Goal: Navigation & Orientation: Find specific page/section

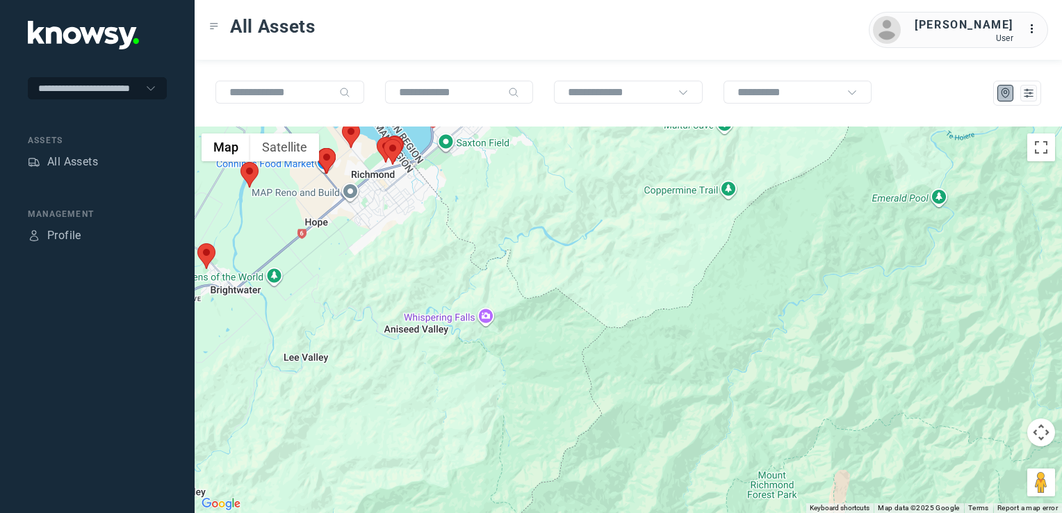
drag, startPoint x: 595, startPoint y: 232, endPoint x: 603, endPoint y: 419, distance: 186.5
click at [603, 419] on div at bounding box center [629, 320] width 868 height 387
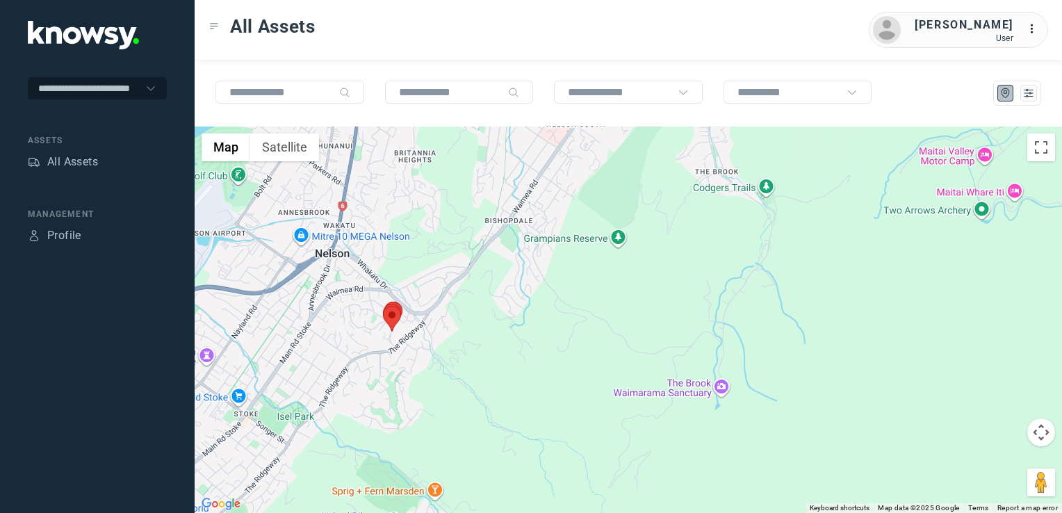
drag, startPoint x: 547, startPoint y: 378, endPoint x: 555, endPoint y: 407, distance: 30.2
click at [555, 407] on div at bounding box center [629, 320] width 868 height 387
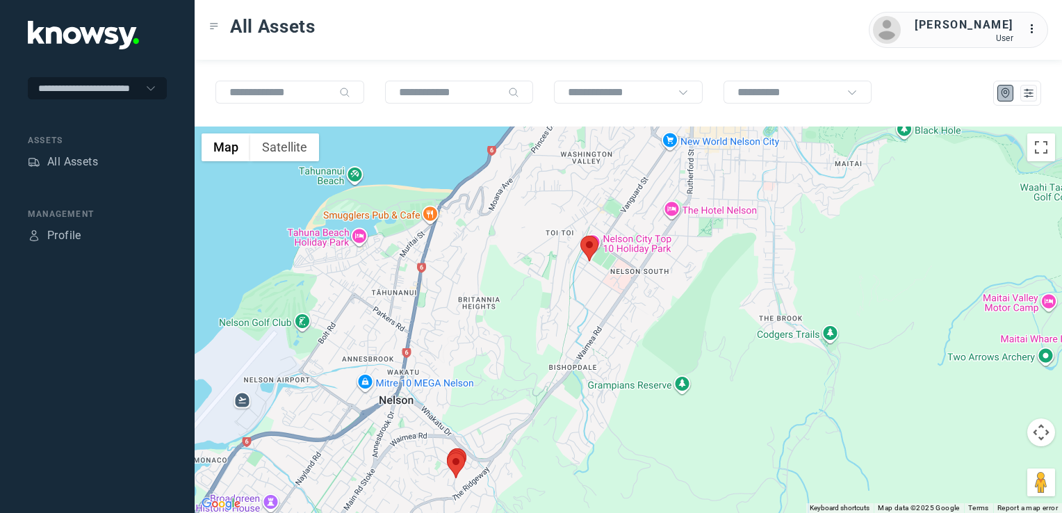
click at [569, 305] on div at bounding box center [629, 320] width 868 height 387
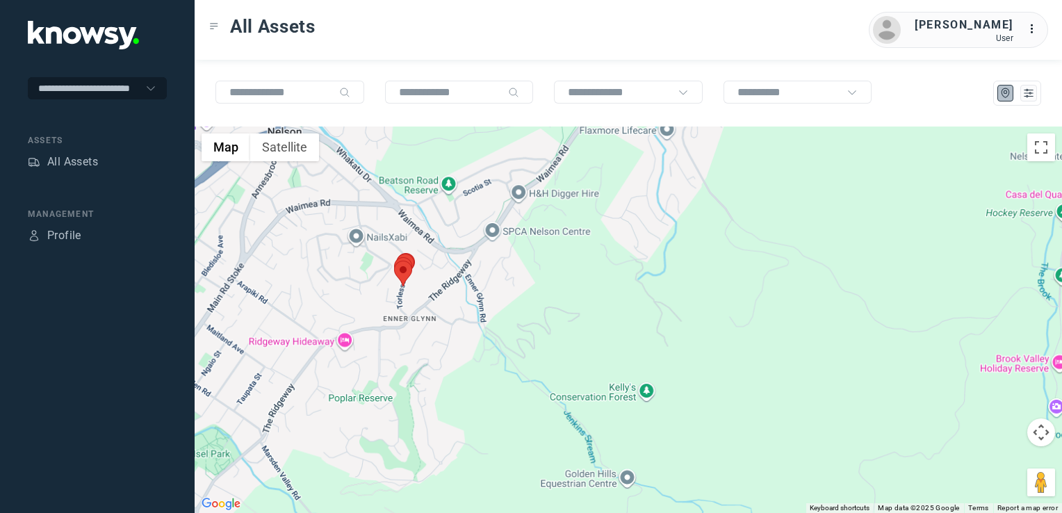
drag, startPoint x: 437, startPoint y: 359, endPoint x: 496, endPoint y: 348, distance: 60.1
click at [476, 350] on div at bounding box center [629, 320] width 868 height 387
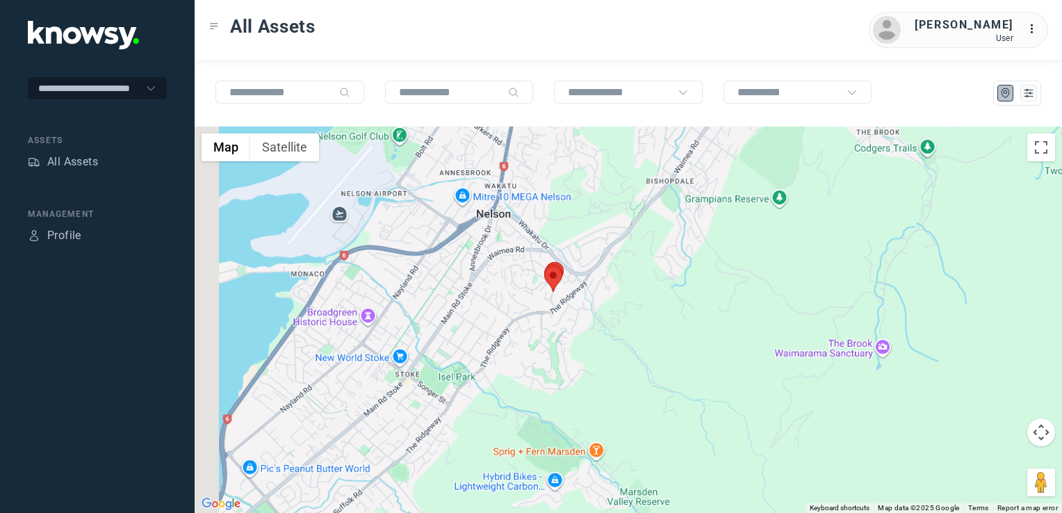
drag, startPoint x: 451, startPoint y: 372, endPoint x: 522, endPoint y: 345, distance: 76.6
click at [481, 358] on div at bounding box center [629, 320] width 868 height 387
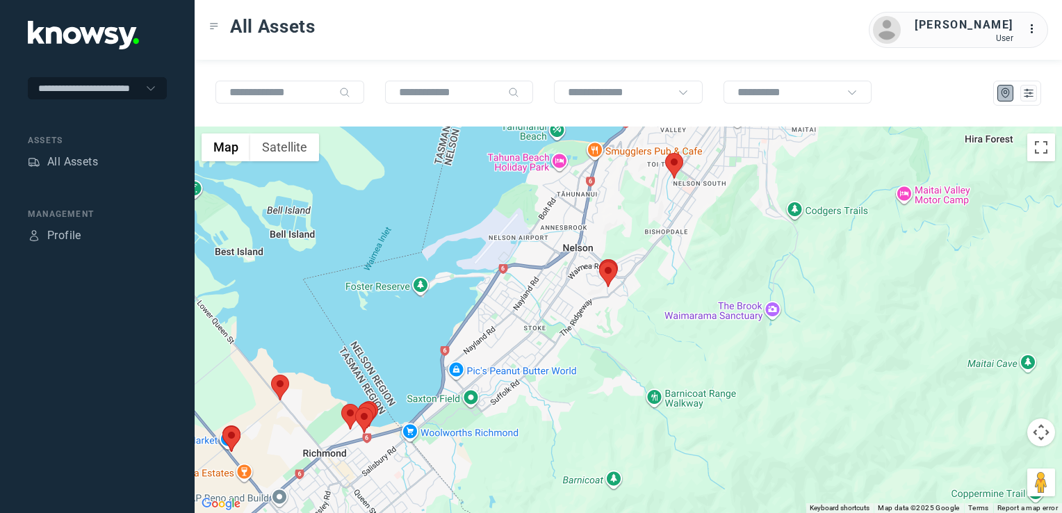
drag, startPoint x: 546, startPoint y: 421, endPoint x: 556, endPoint y: 414, distance: 11.0
click at [552, 416] on div at bounding box center [629, 320] width 868 height 387
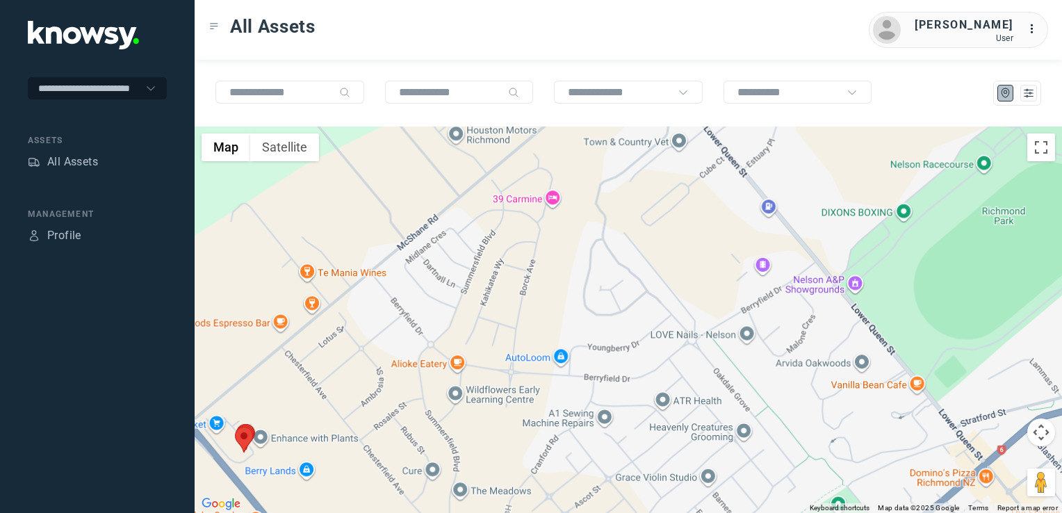
drag, startPoint x: 367, startPoint y: 470, endPoint x: 446, endPoint y: 388, distance: 113.6
click at [445, 389] on div at bounding box center [629, 320] width 868 height 387
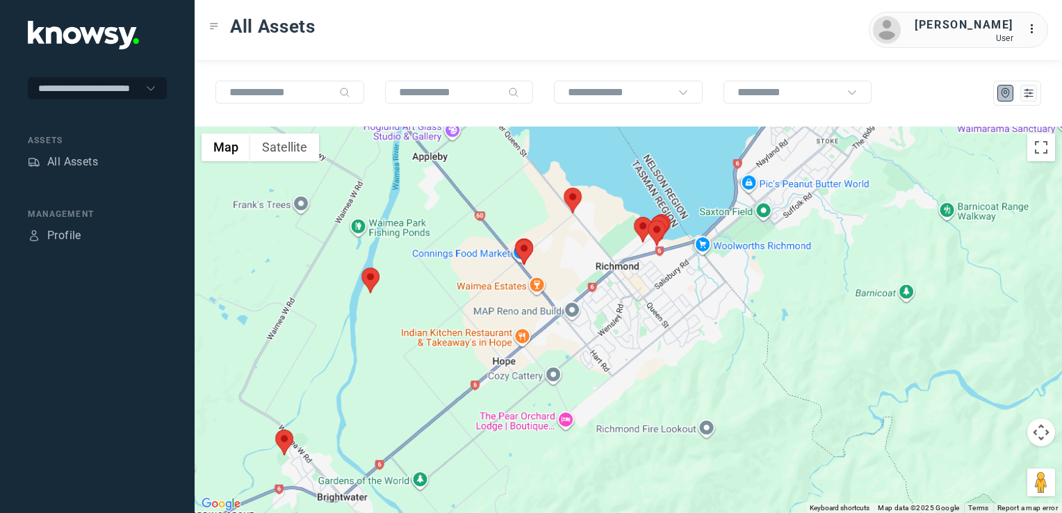
drag, startPoint x: 570, startPoint y: 264, endPoint x: 584, endPoint y: 321, distance: 59.4
click at [584, 321] on div at bounding box center [629, 320] width 868 height 387
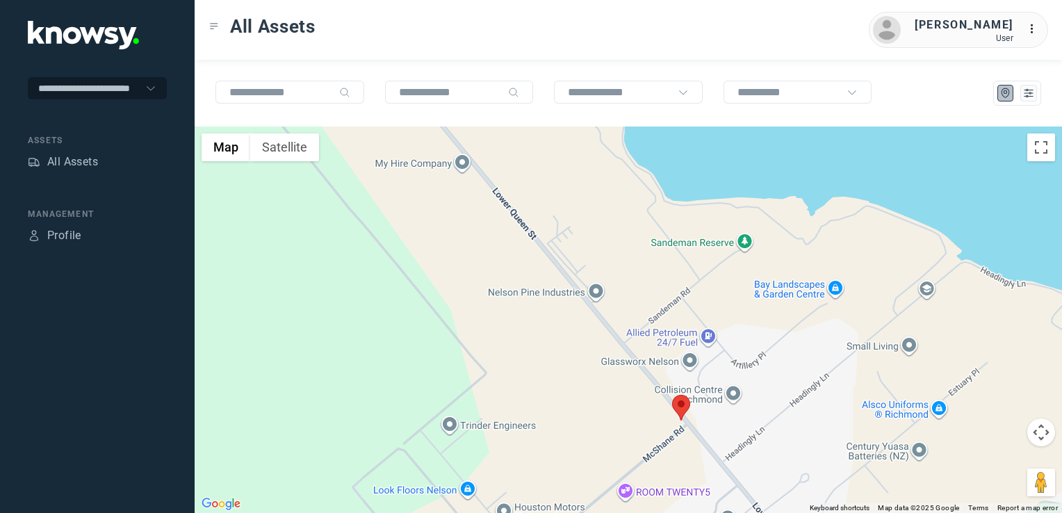
click at [675, 406] on img at bounding box center [681, 408] width 18 height 26
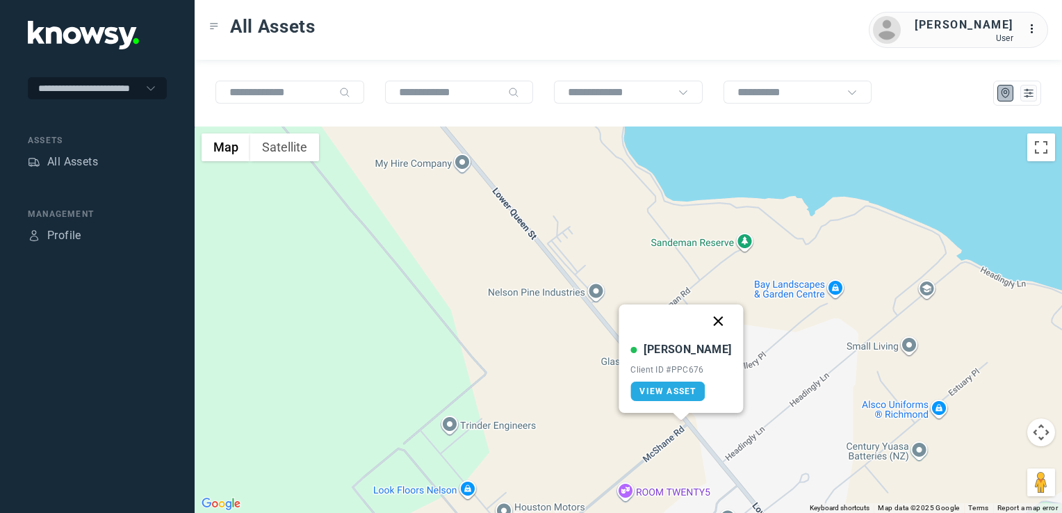
click at [702, 329] on button "Close" at bounding box center [718, 321] width 33 height 33
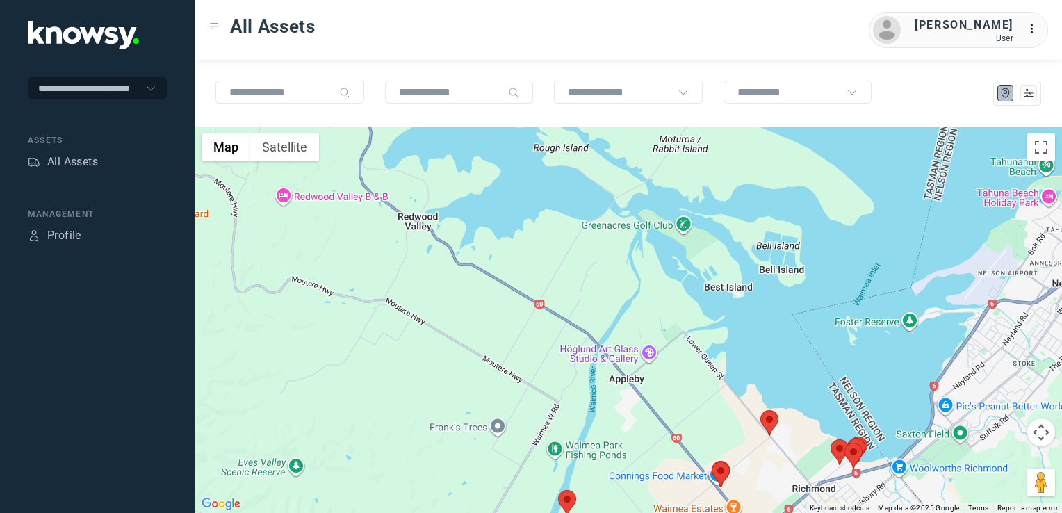
drag, startPoint x: 789, startPoint y: 433, endPoint x: 734, endPoint y: 382, distance: 75.3
click at [736, 384] on div "To navigate, press the arrow keys." at bounding box center [629, 320] width 868 height 387
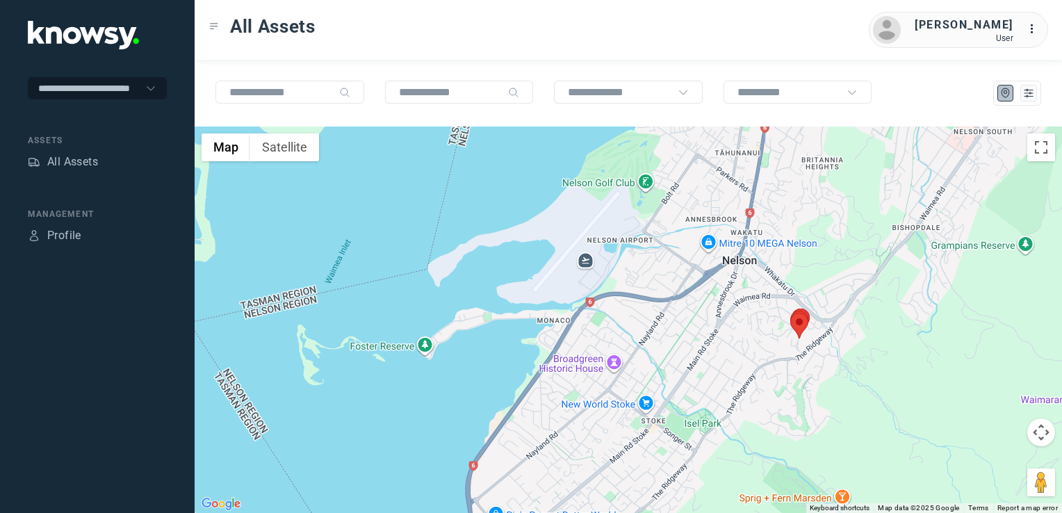
drag, startPoint x: 934, startPoint y: 219, endPoint x: 893, endPoint y: 353, distance: 139.9
click at [893, 353] on div at bounding box center [629, 320] width 868 height 387
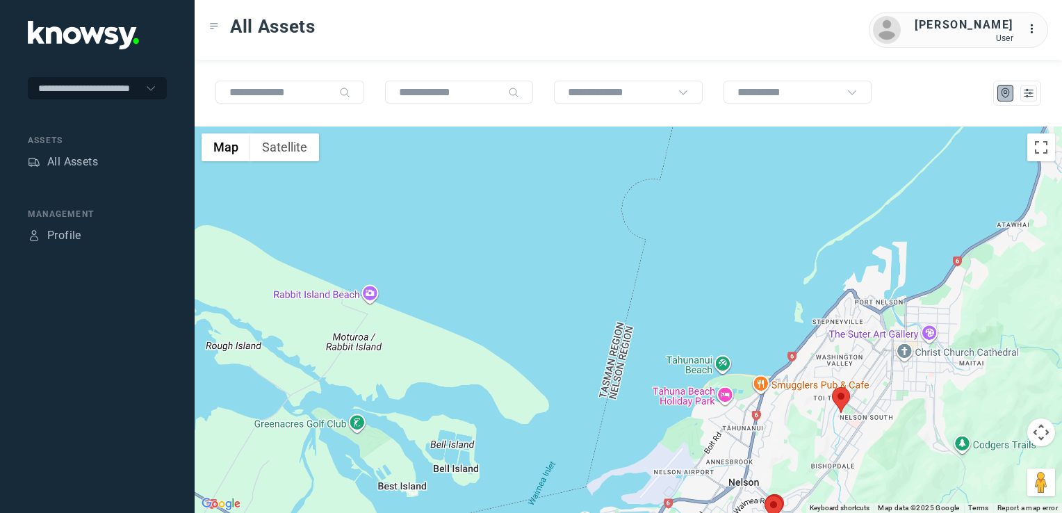
drag, startPoint x: 834, startPoint y: 422, endPoint x: 826, endPoint y: 381, distance: 41.7
click at [828, 388] on div at bounding box center [629, 320] width 868 height 387
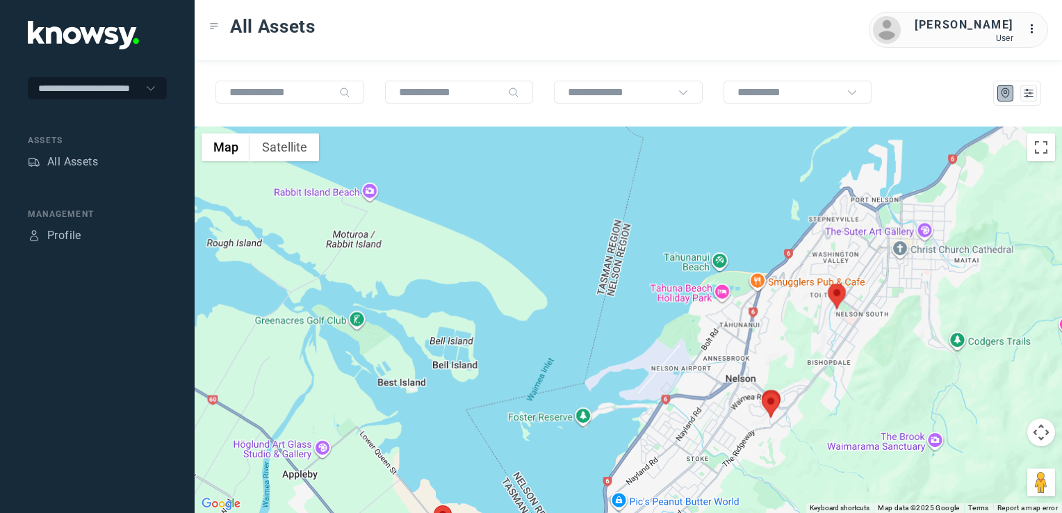
drag, startPoint x: 706, startPoint y: 403, endPoint x: 724, endPoint y: 343, distance: 62.3
click at [724, 343] on div at bounding box center [629, 320] width 868 height 387
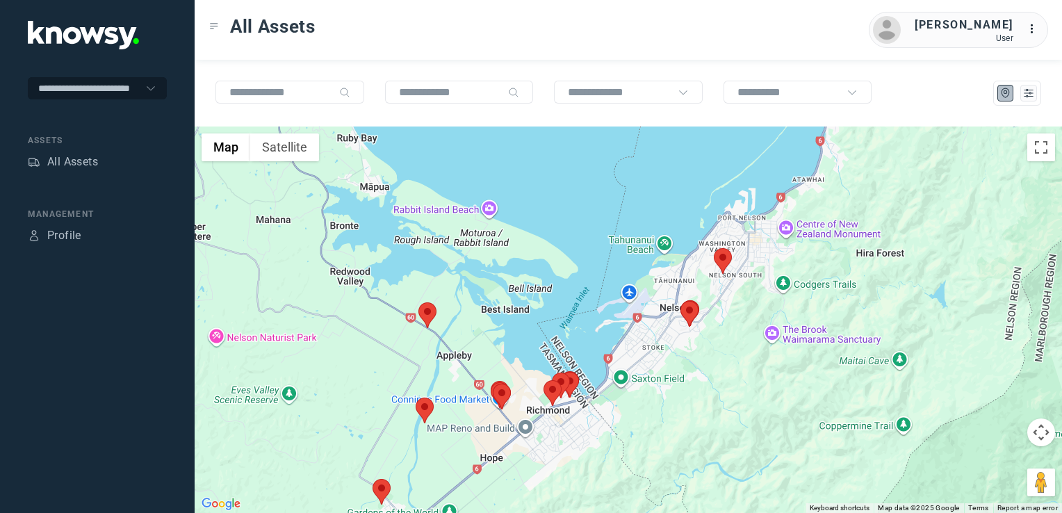
drag, startPoint x: 765, startPoint y: 346, endPoint x: 681, endPoint y: 377, distance: 88.9
click at [686, 419] on div at bounding box center [629, 320] width 868 height 387
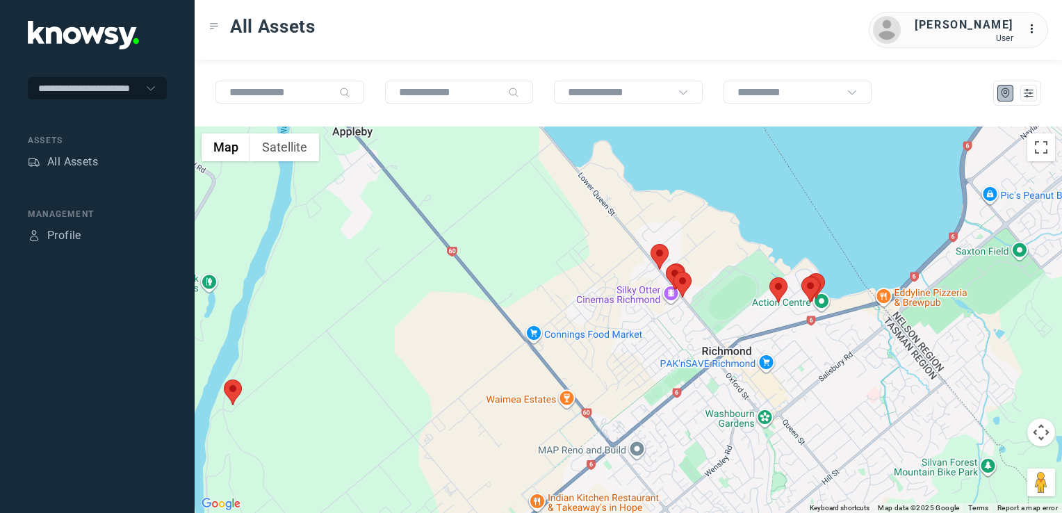
click at [662, 259] on img at bounding box center [660, 257] width 18 height 26
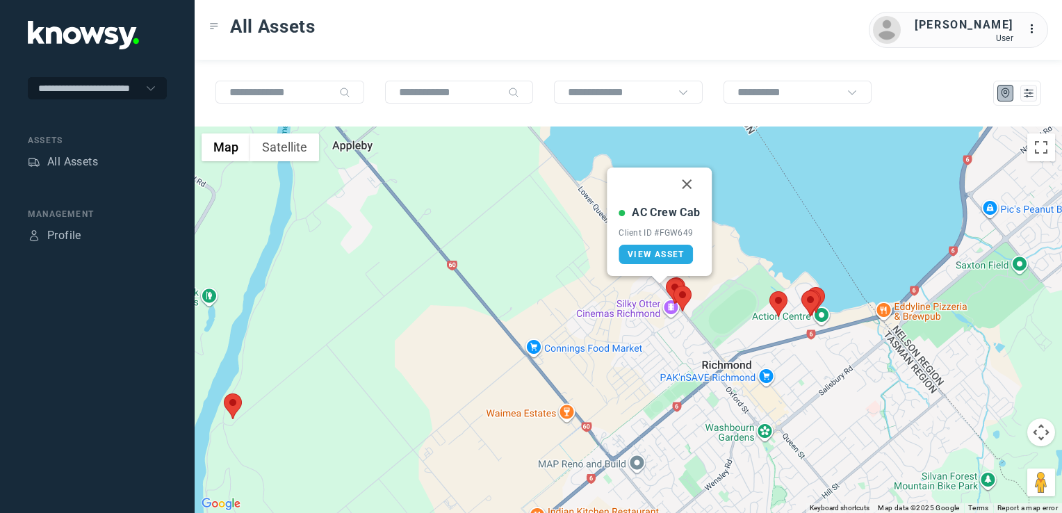
click at [671, 280] on img at bounding box center [675, 291] width 18 height 26
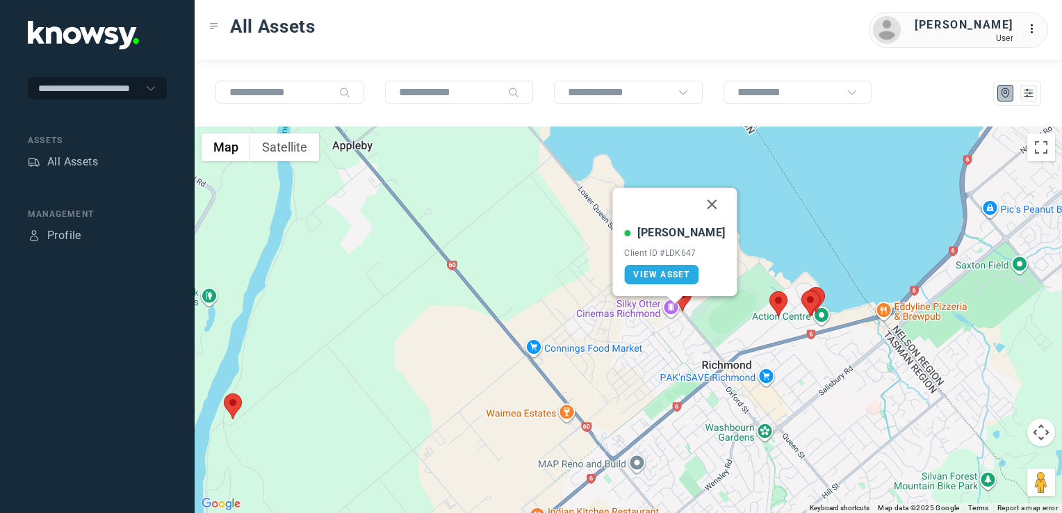
click at [683, 302] on div at bounding box center [675, 300] width 17 height 8
click at [701, 204] on button "Close" at bounding box center [712, 204] width 33 height 33
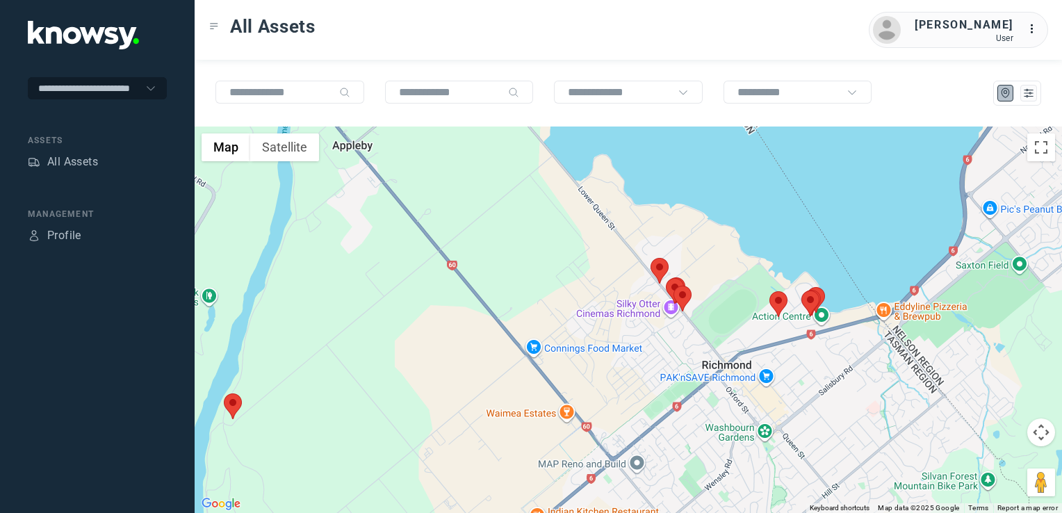
click at [686, 299] on img at bounding box center [683, 299] width 18 height 26
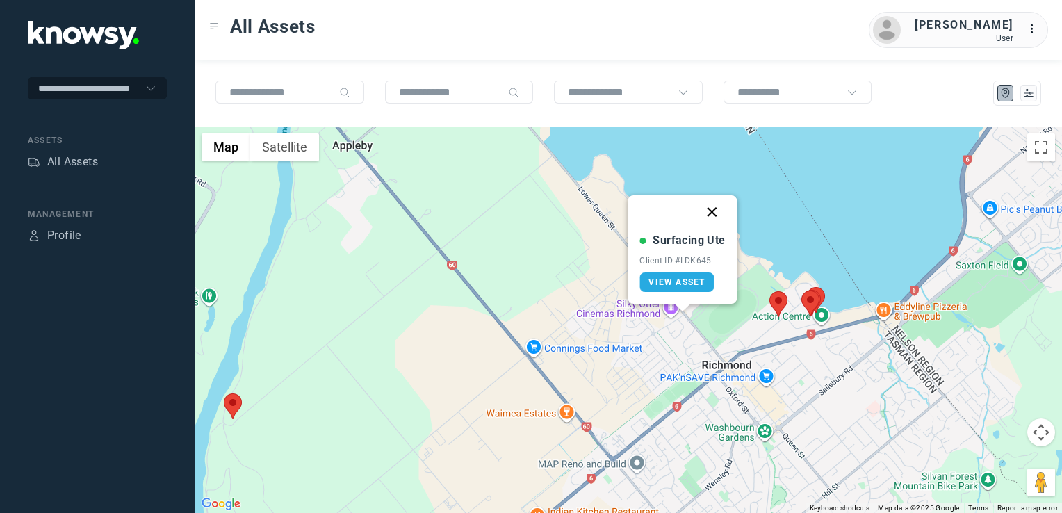
click at [710, 200] on button "Close" at bounding box center [712, 211] width 33 height 33
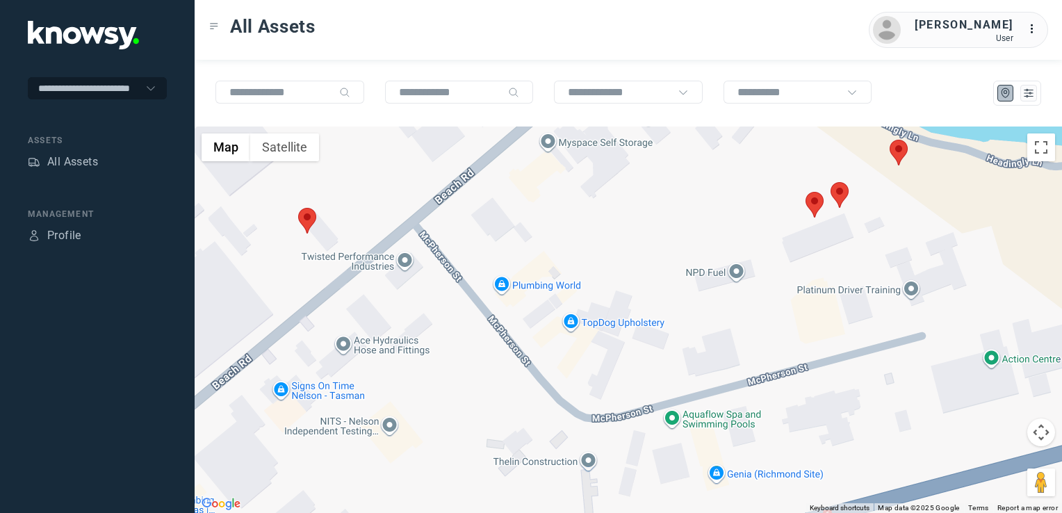
click at [809, 209] on img at bounding box center [815, 205] width 18 height 26
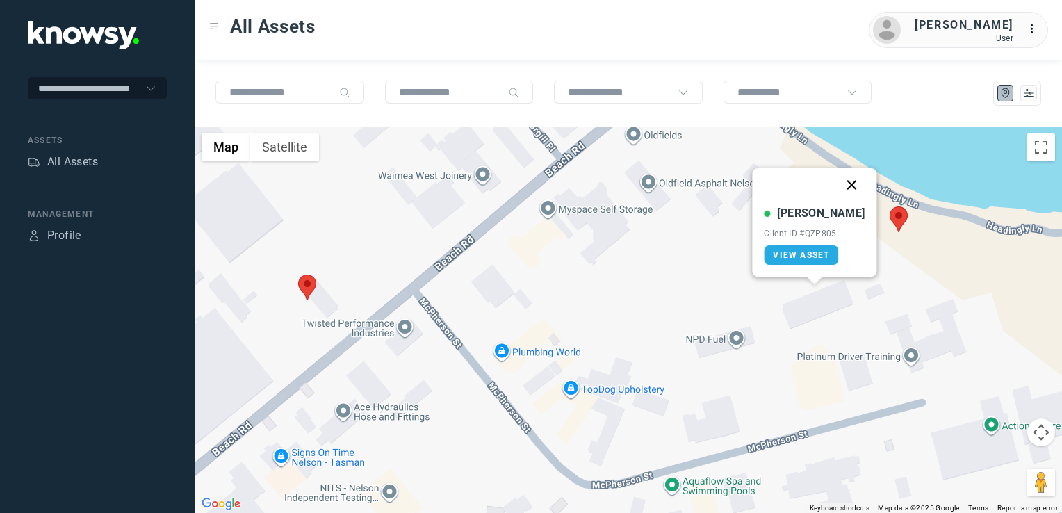
click at [839, 179] on button "Close" at bounding box center [852, 184] width 33 height 33
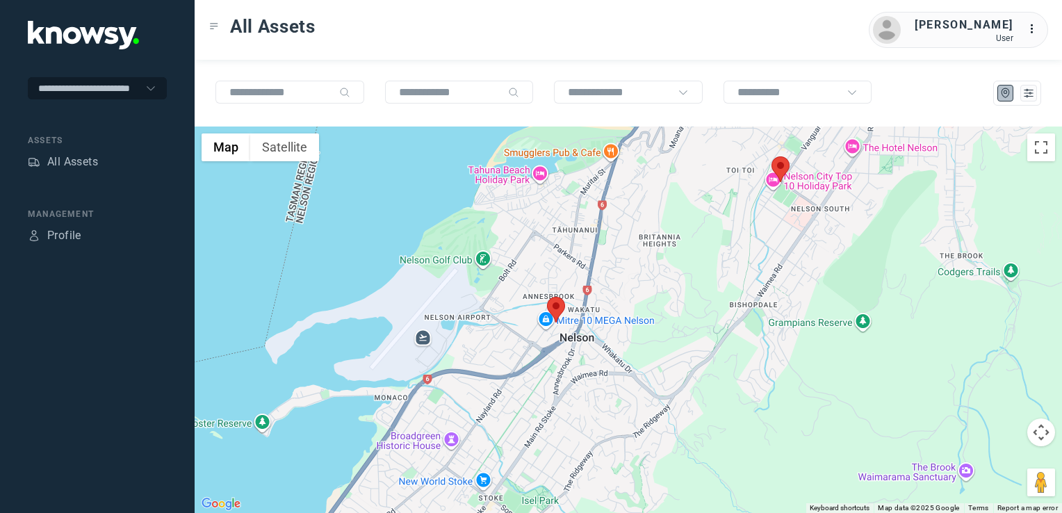
click at [553, 310] on img at bounding box center [556, 310] width 18 height 26
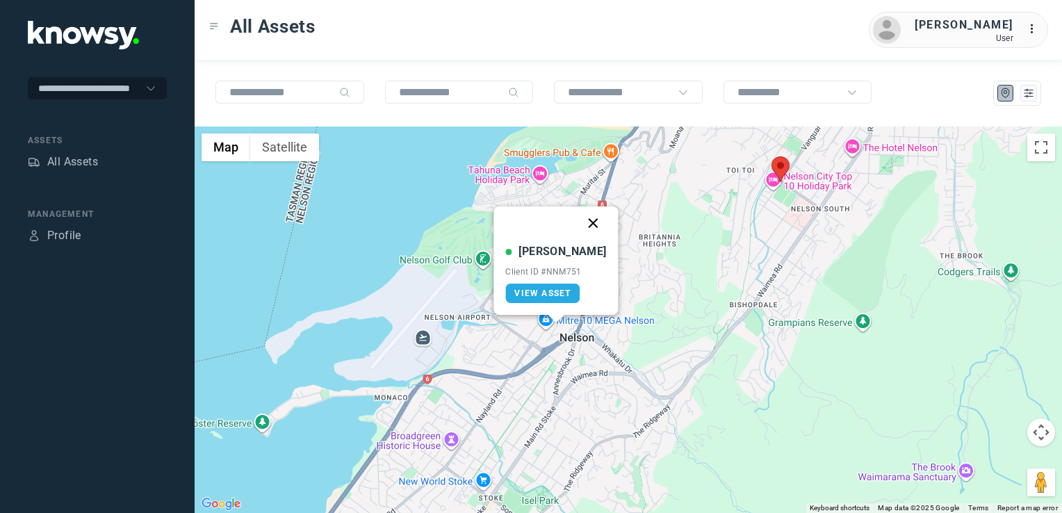
click at [584, 223] on button "Close" at bounding box center [593, 222] width 33 height 33
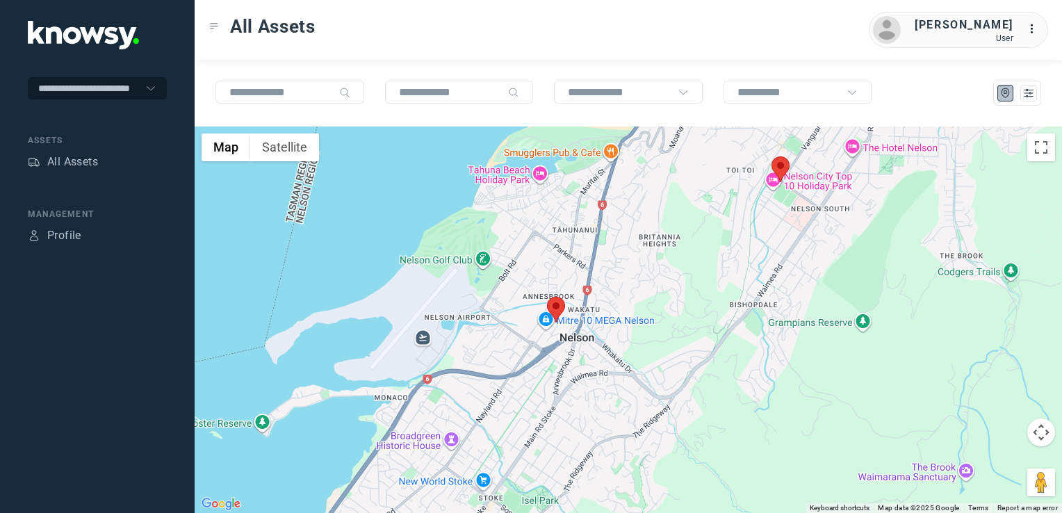
click at [781, 166] on img at bounding box center [781, 169] width 18 height 26
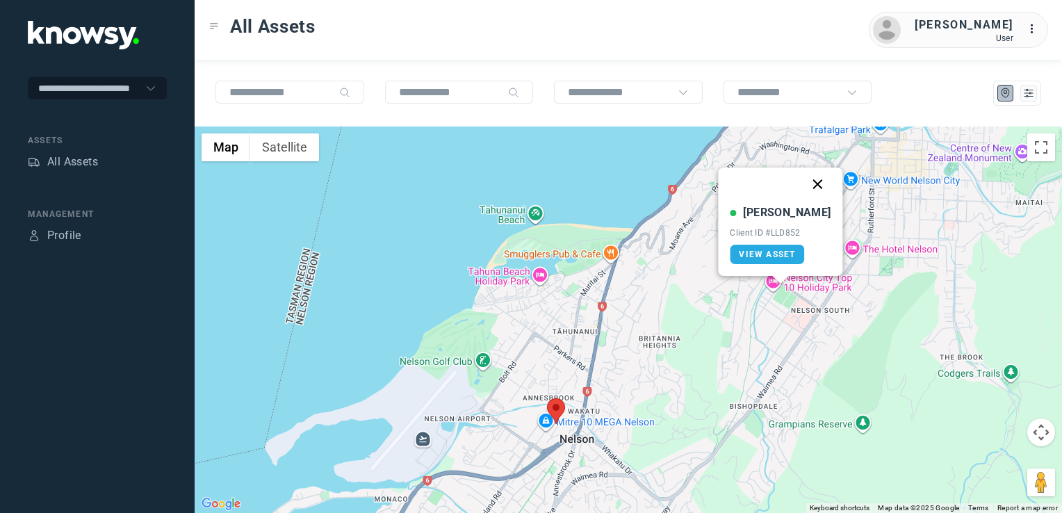
click at [810, 182] on button "Close" at bounding box center [818, 184] width 33 height 33
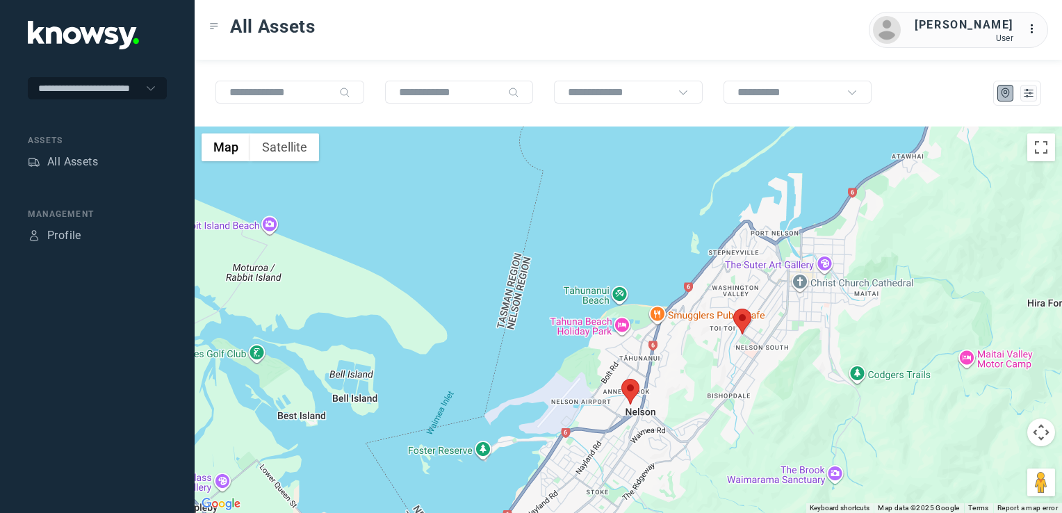
click at [699, 300] on div "To navigate, press the arrow keys." at bounding box center [629, 320] width 868 height 387
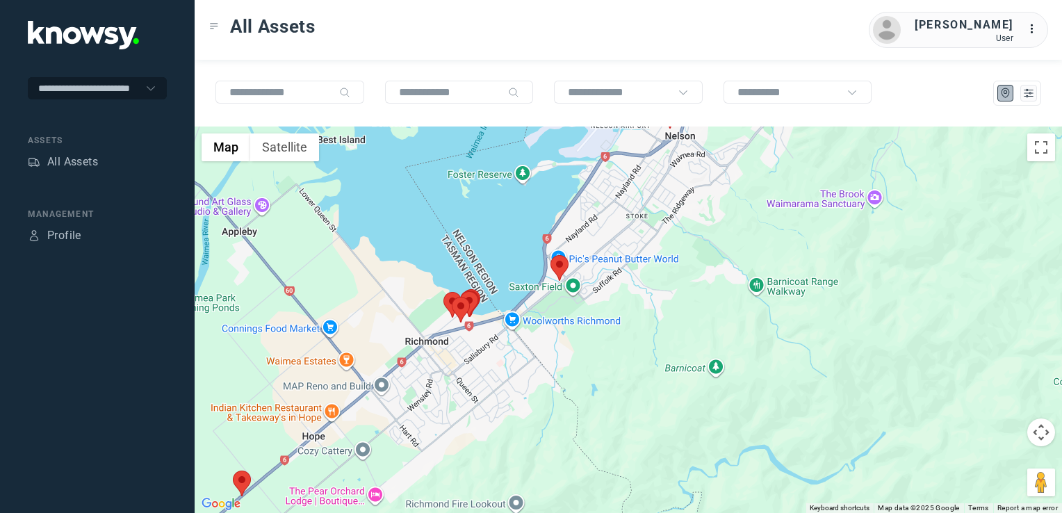
drag, startPoint x: 687, startPoint y: 328, endPoint x: 690, endPoint y: 304, distance: 24.5
click at [691, 306] on div at bounding box center [629, 320] width 868 height 387
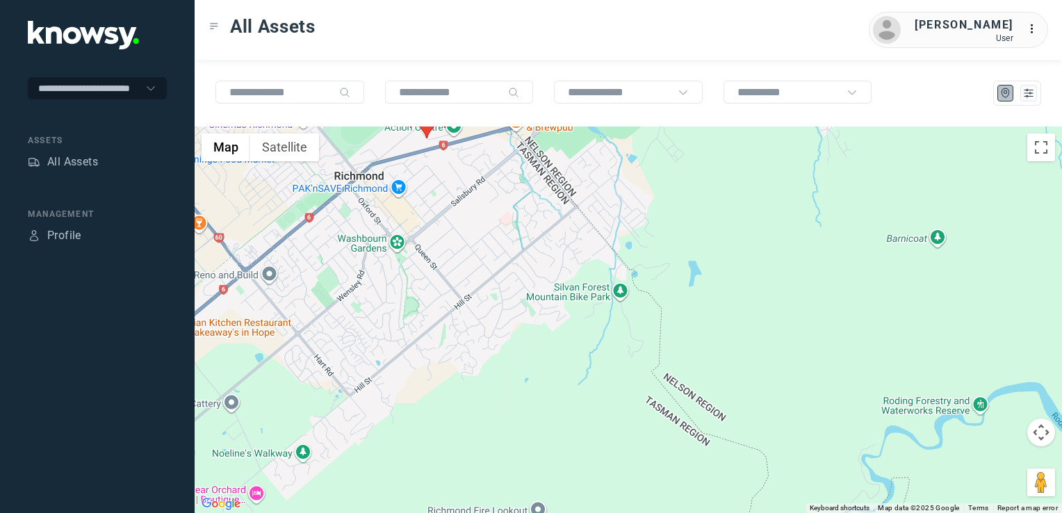
click at [515, 378] on div at bounding box center [629, 320] width 868 height 387
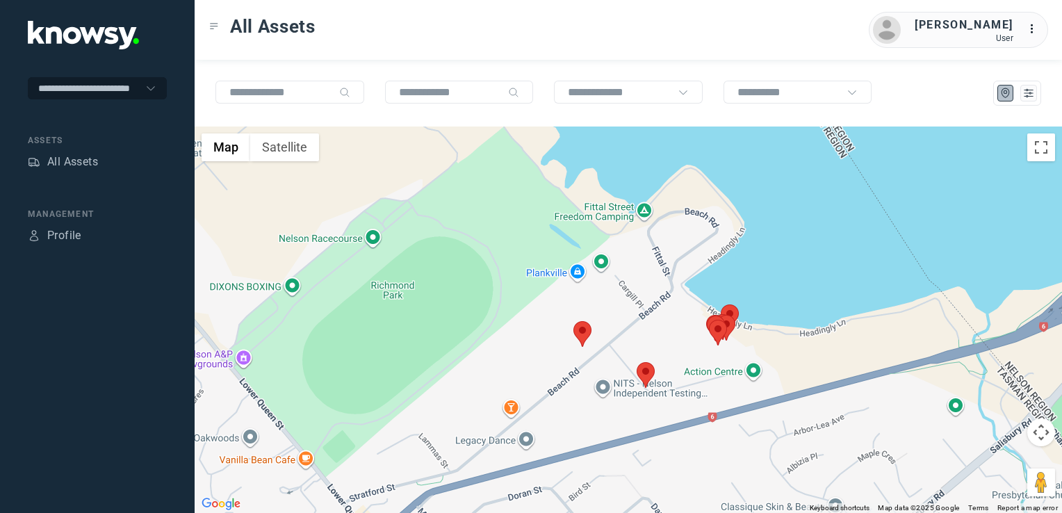
click at [647, 375] on img at bounding box center [646, 375] width 18 height 26
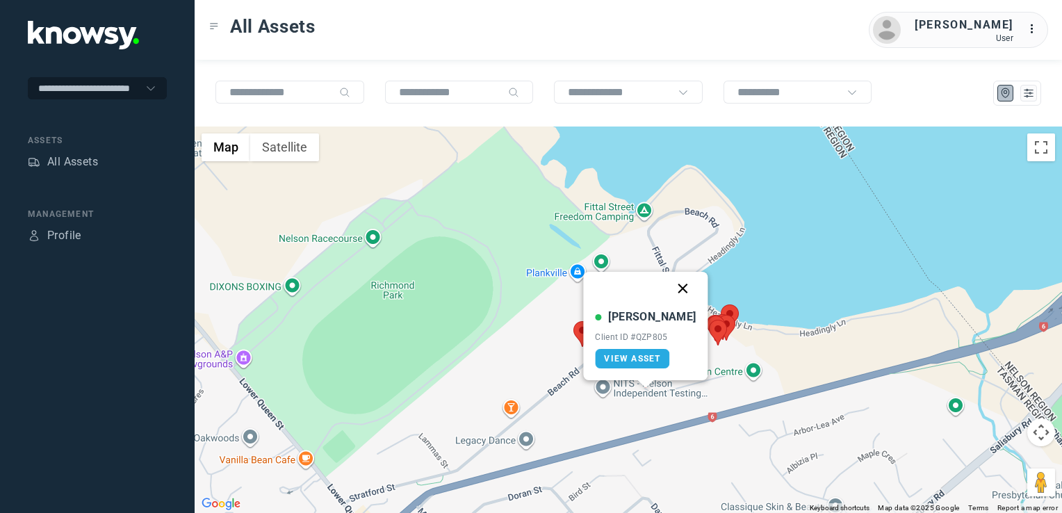
click at [670, 291] on button "Close" at bounding box center [683, 288] width 33 height 33
